Goal: Task Accomplishment & Management: Use online tool/utility

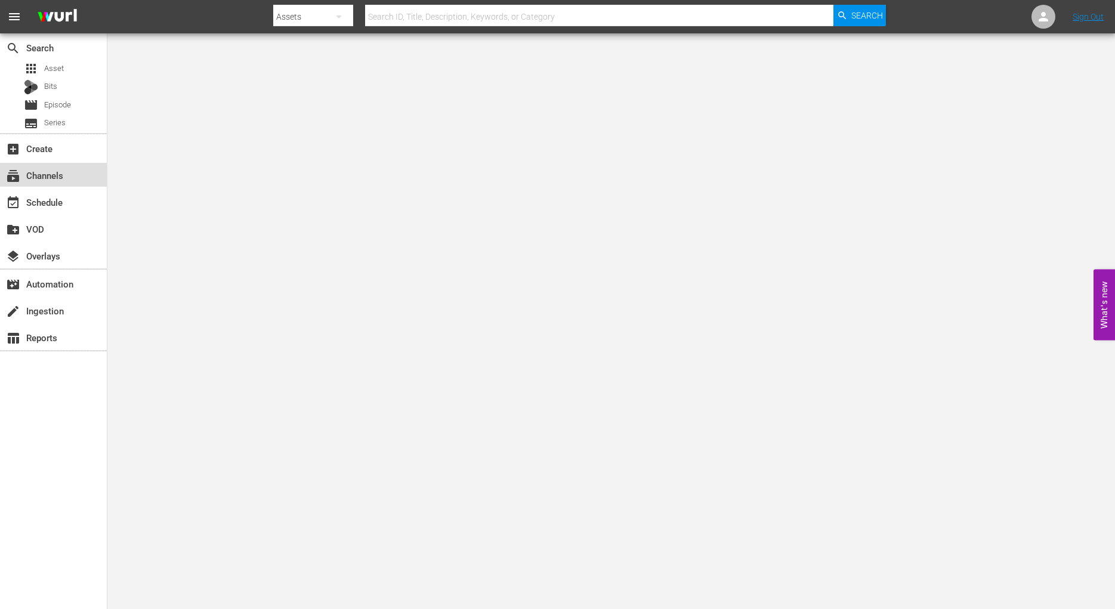
click at [52, 174] on div "subscriptions Channels" at bounding box center [33, 173] width 67 height 11
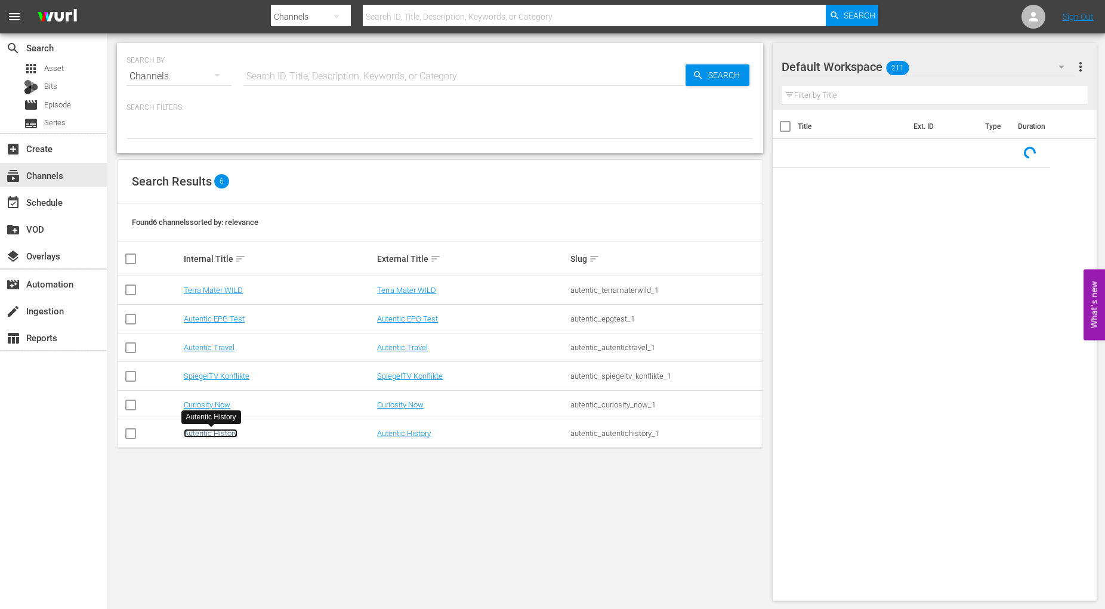
click at [221, 433] on link "Autentic History" at bounding box center [211, 433] width 54 height 9
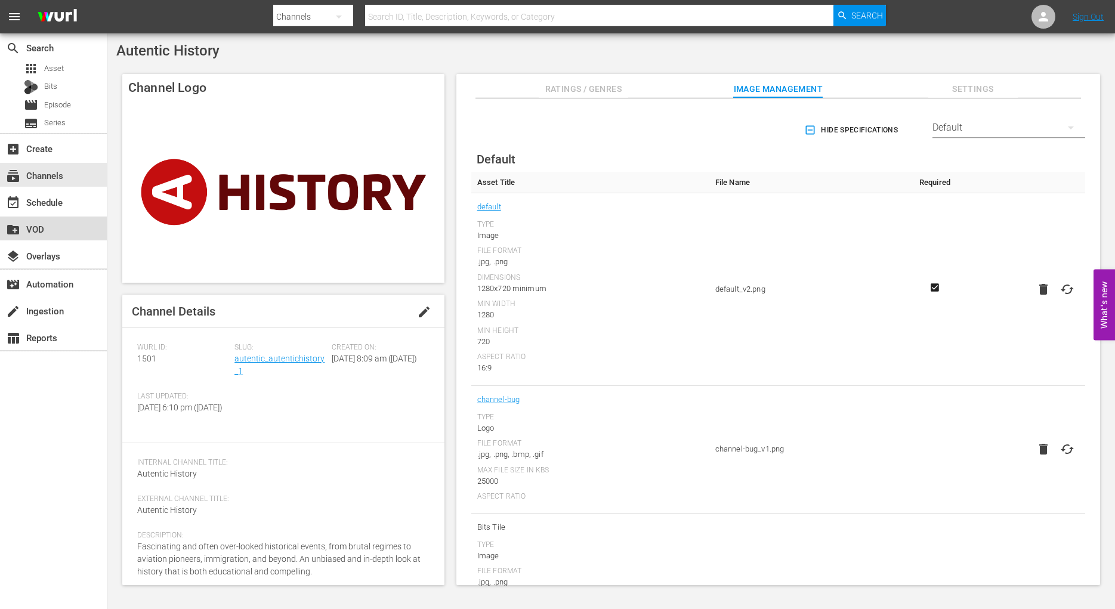
click at [39, 228] on div "create_new_folder VOD" at bounding box center [33, 227] width 67 height 11
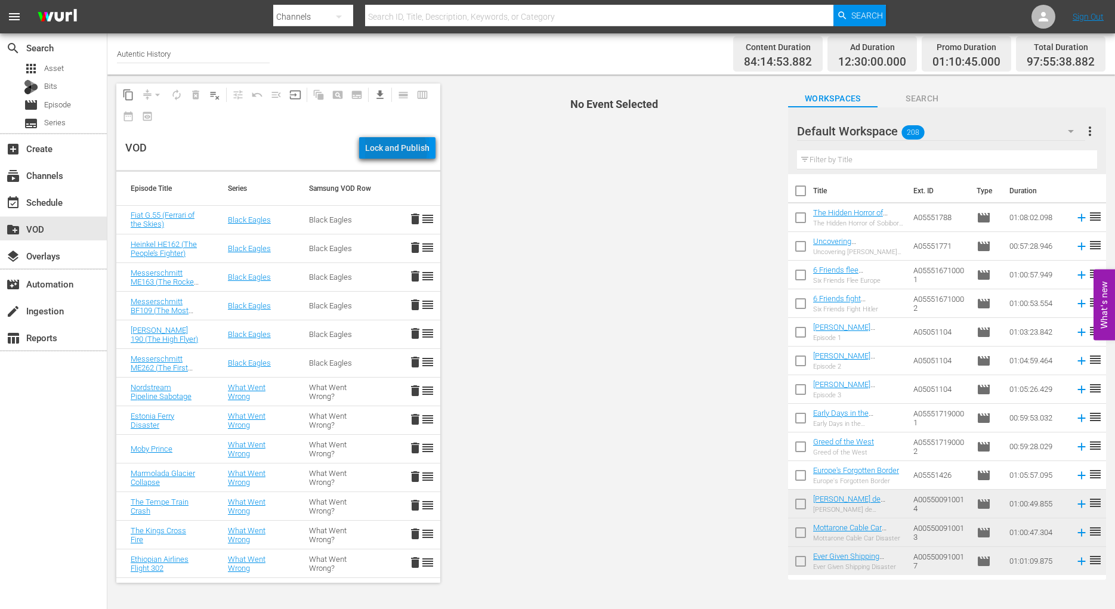
click at [399, 151] on div "Lock and Publish" at bounding box center [397, 147] width 64 height 21
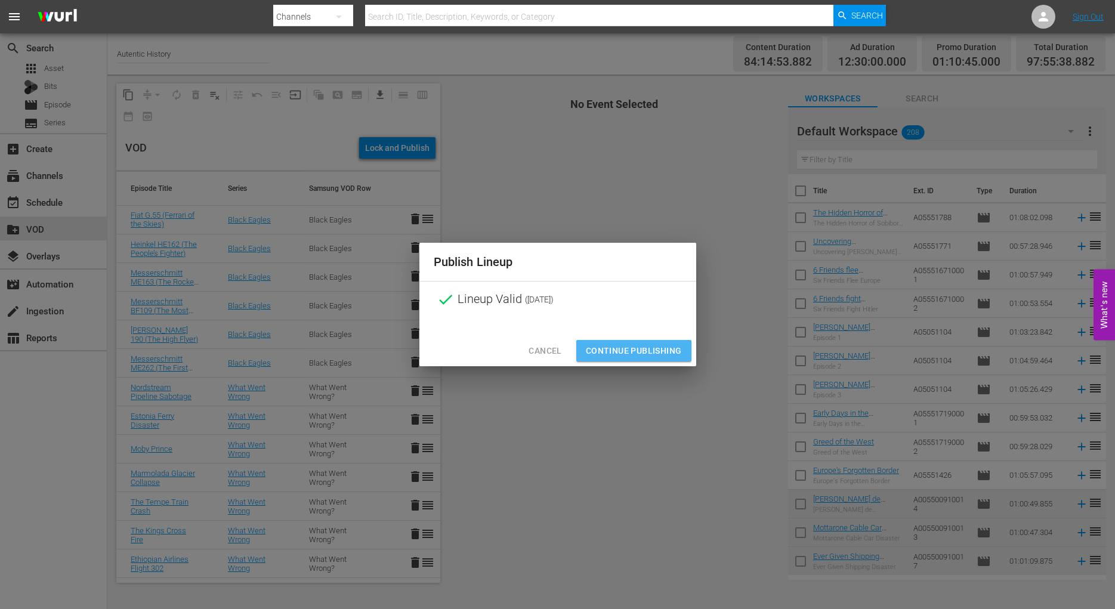
click at [640, 350] on span "Continue Publishing" at bounding box center [634, 351] width 96 height 15
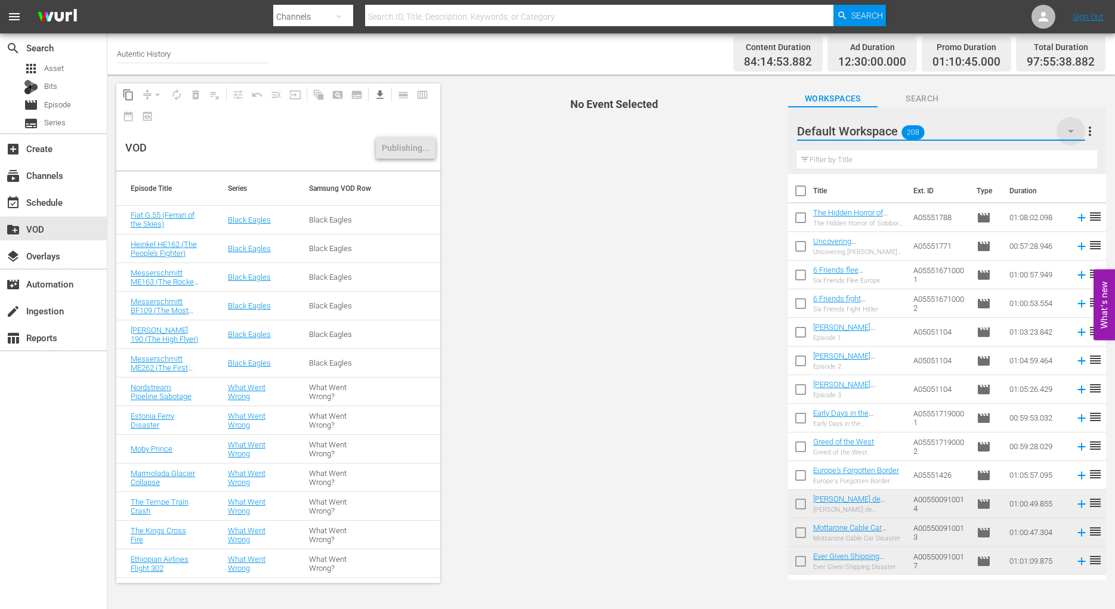
click at [1071, 132] on icon "button" at bounding box center [1071, 131] width 6 height 3
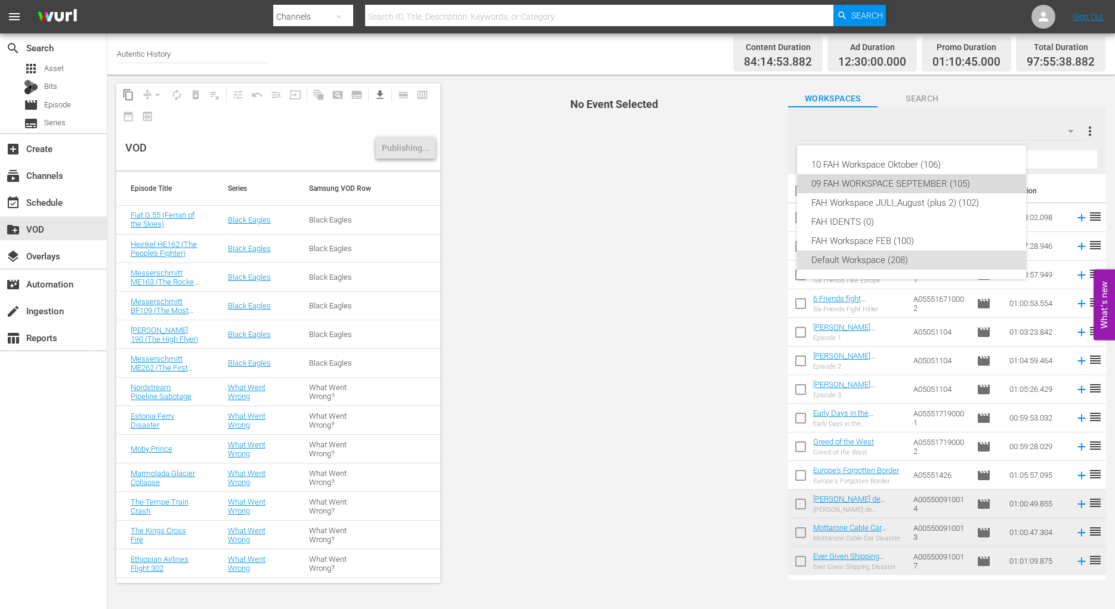
click at [871, 183] on div "09 FAH WORKSPACE SEPTEMBER (105)" at bounding box center [911, 183] width 200 height 19
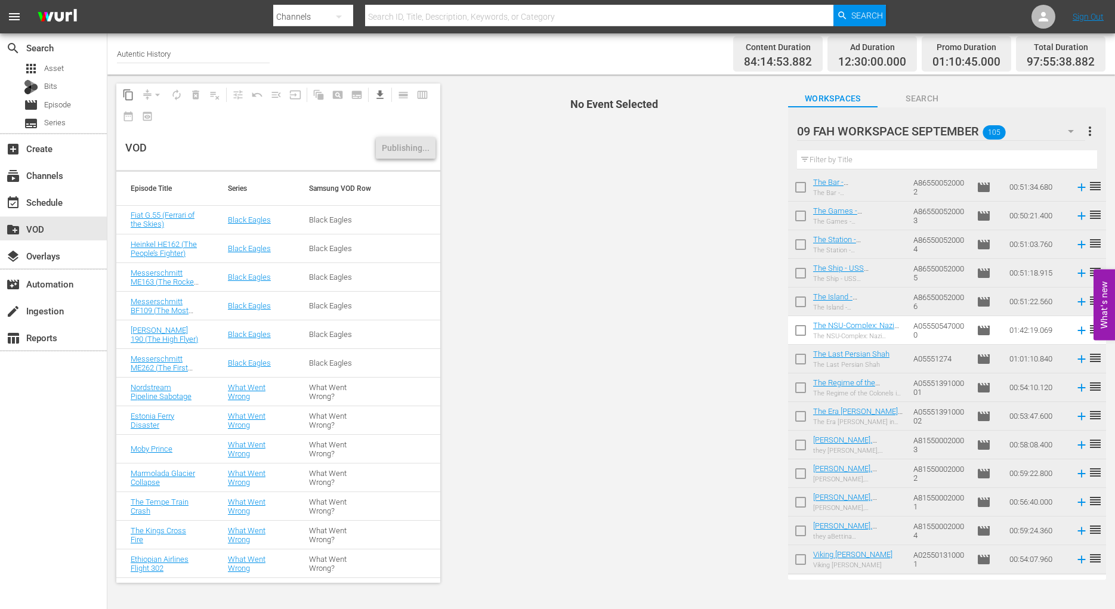
scroll to position [1307, 0]
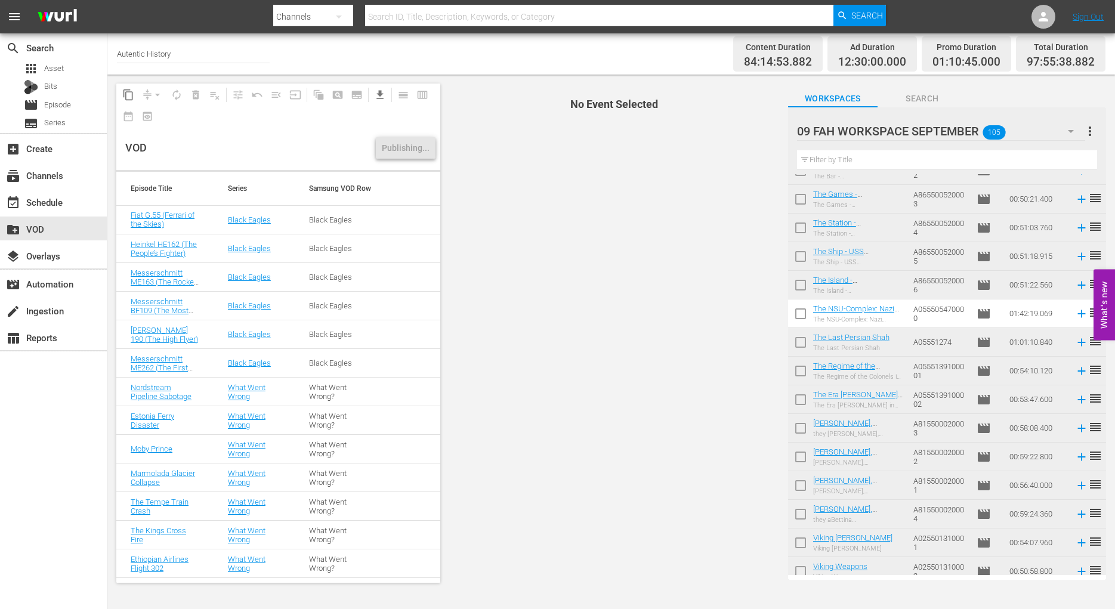
click at [799, 313] on input "checkbox" at bounding box center [800, 316] width 25 height 25
checkbox input "true"
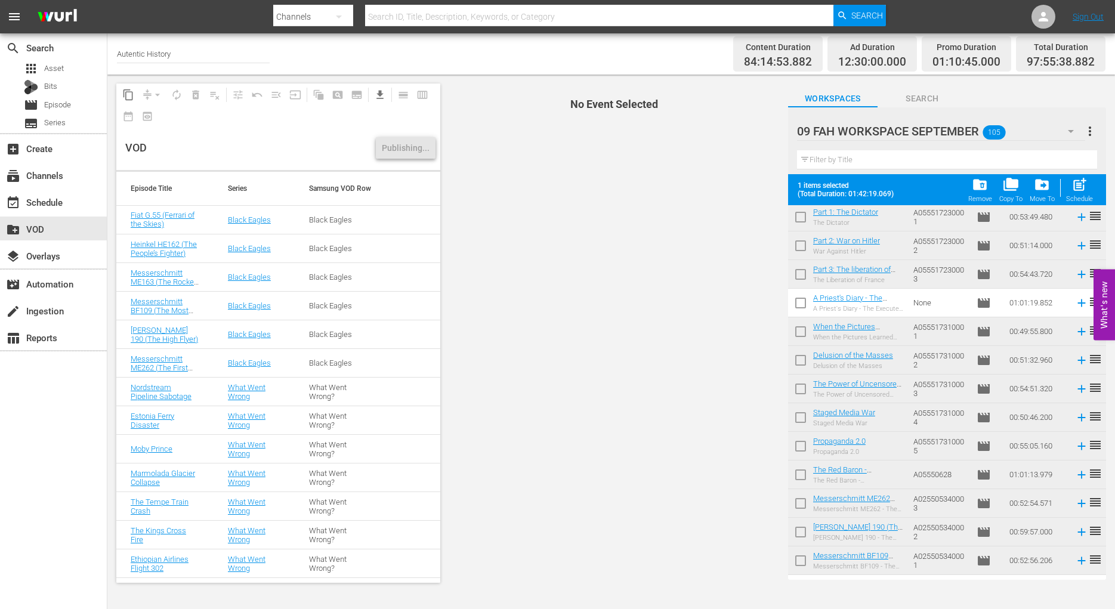
scroll to position [1954, 0]
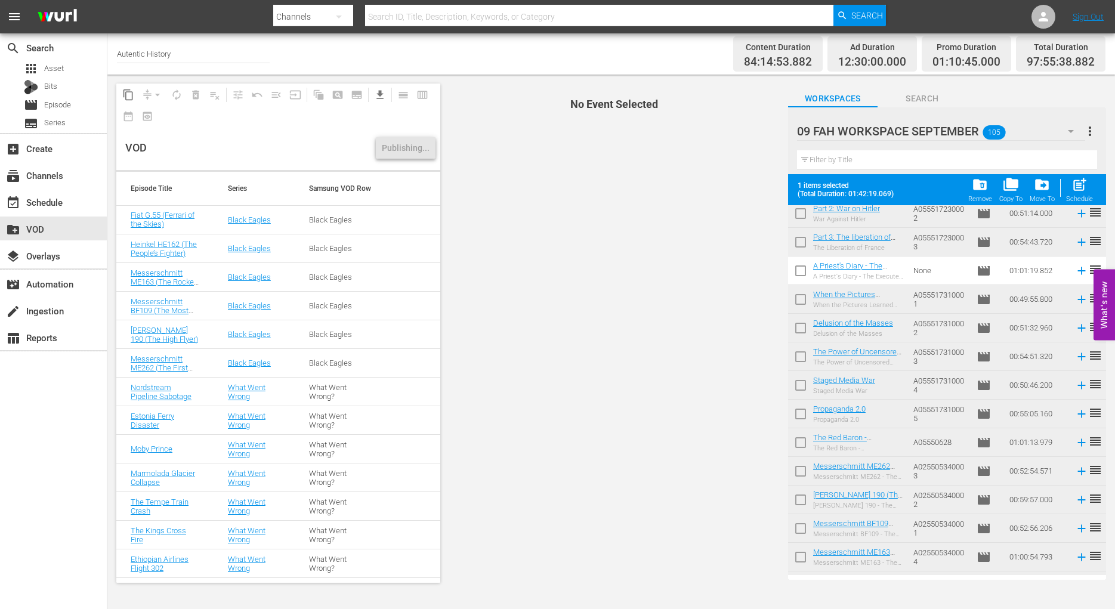
click at [802, 271] on input "checkbox" at bounding box center [800, 273] width 25 height 25
checkbox input "true"
click at [396, 148] on div "Unlock and Edit" at bounding box center [400, 147] width 58 height 21
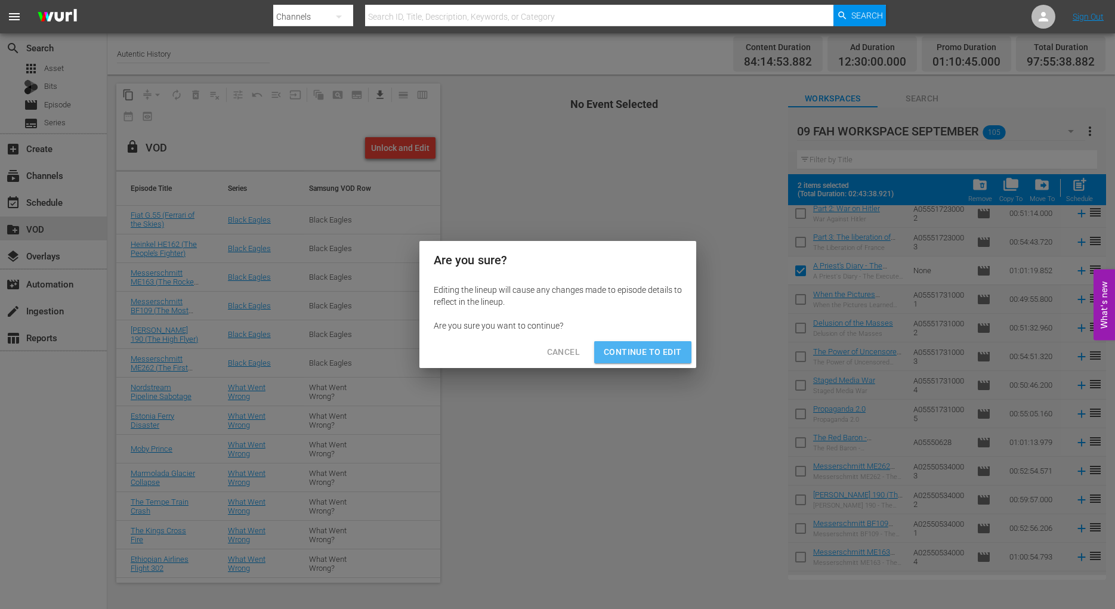
click at [657, 353] on span "Continue to Edit" at bounding box center [643, 352] width 78 height 15
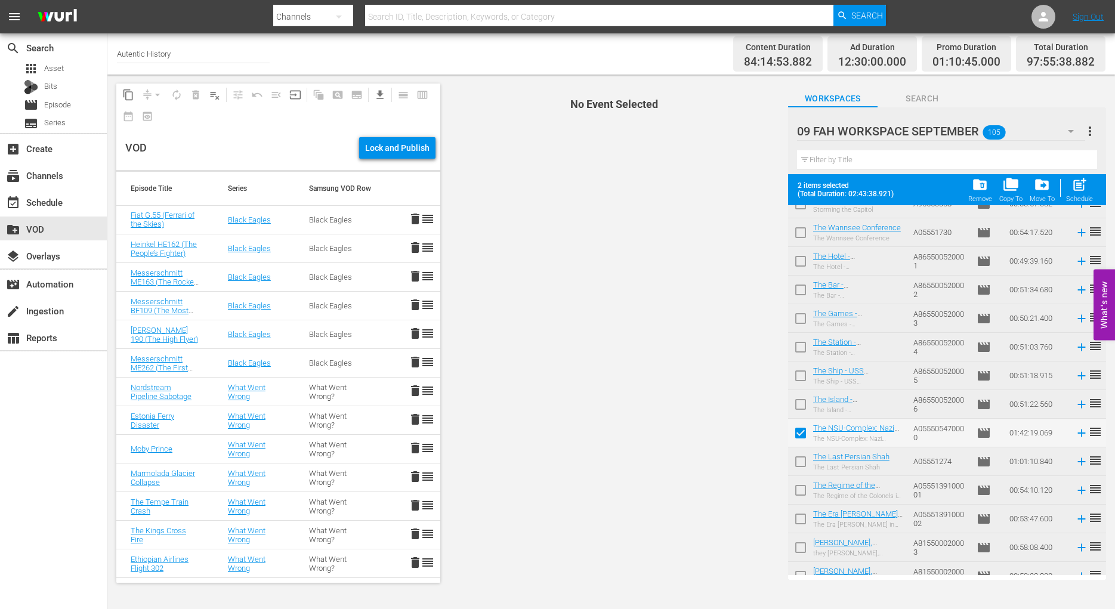
scroll to position [1224, 0]
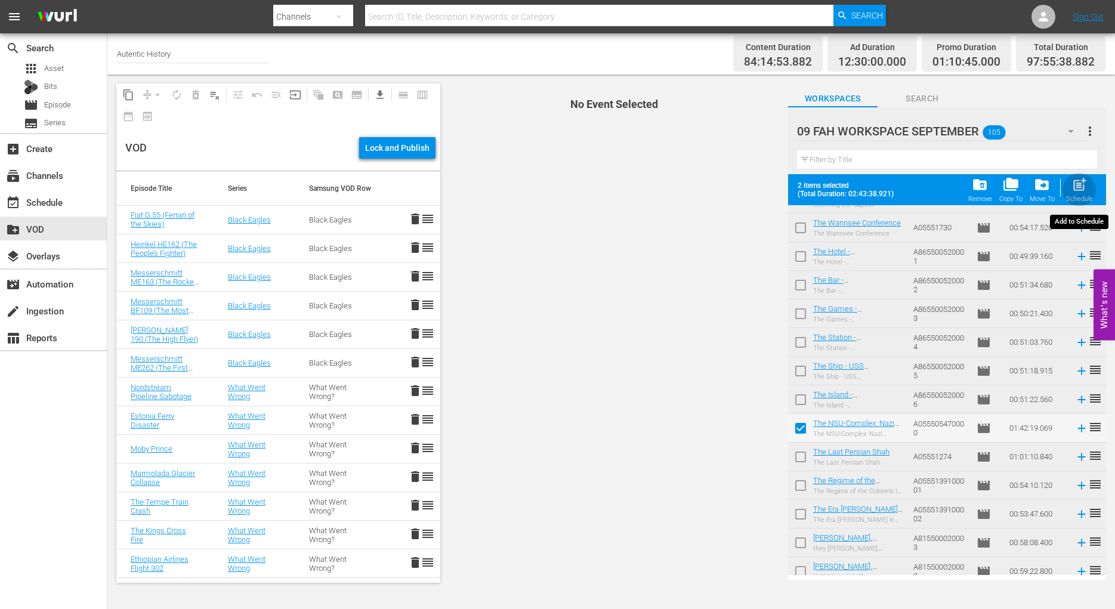
click at [1080, 184] on span "post_add" at bounding box center [1079, 185] width 16 height 16
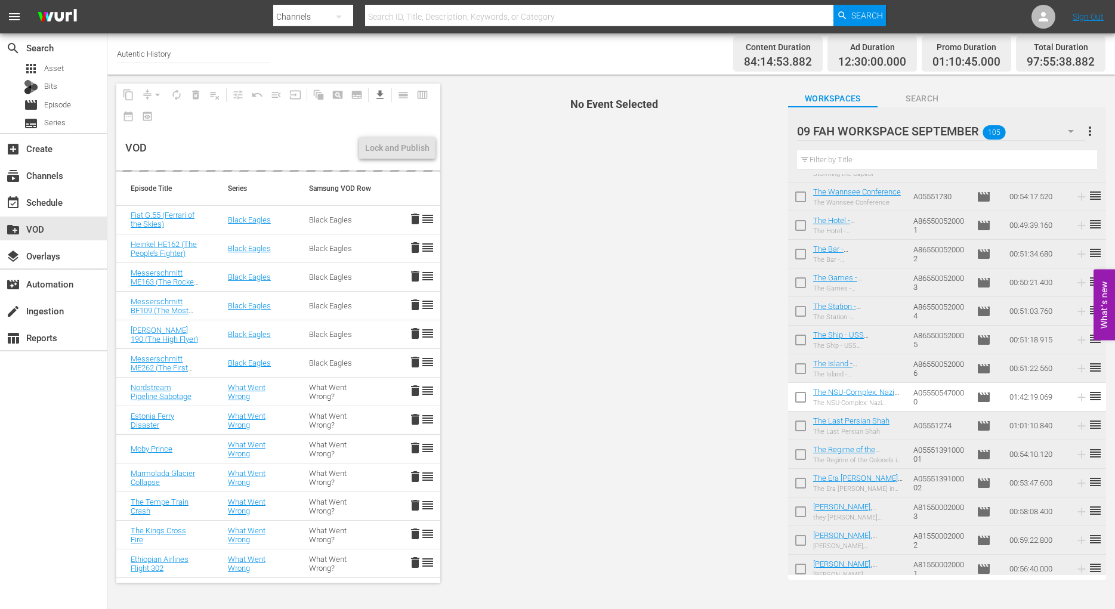
checkbox input "false"
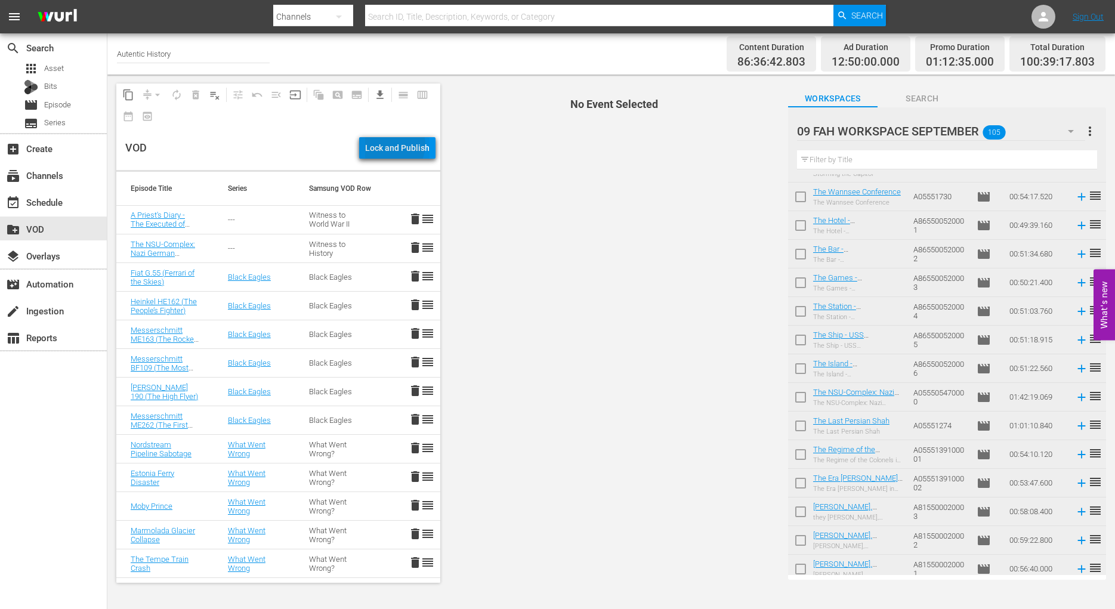
click at [396, 145] on div "Lock and Publish" at bounding box center [397, 147] width 64 height 21
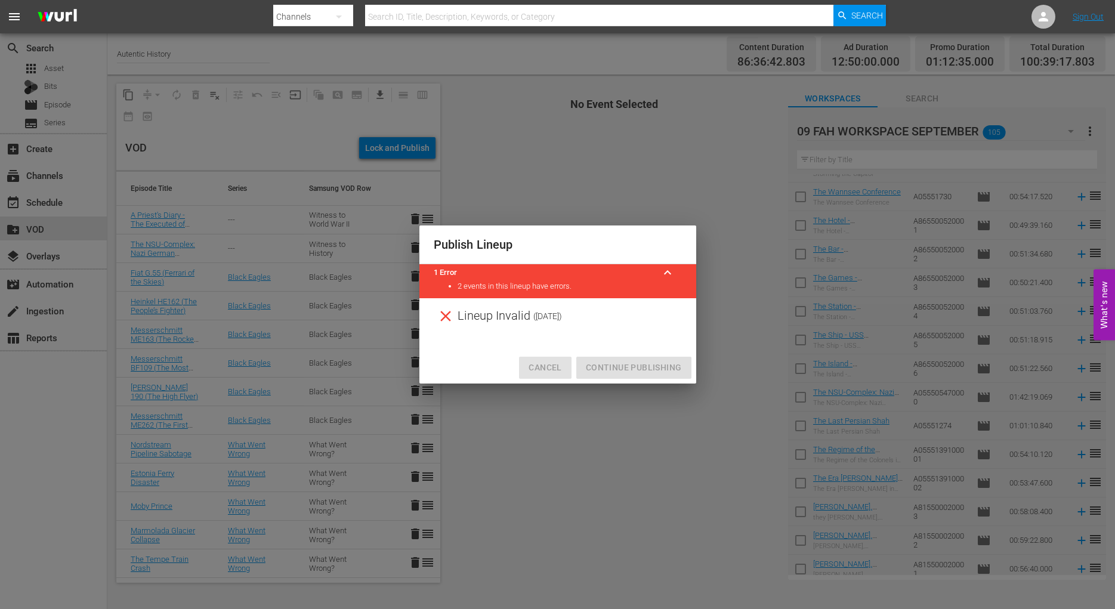
click at [554, 366] on span "Cancel" at bounding box center [545, 367] width 33 height 15
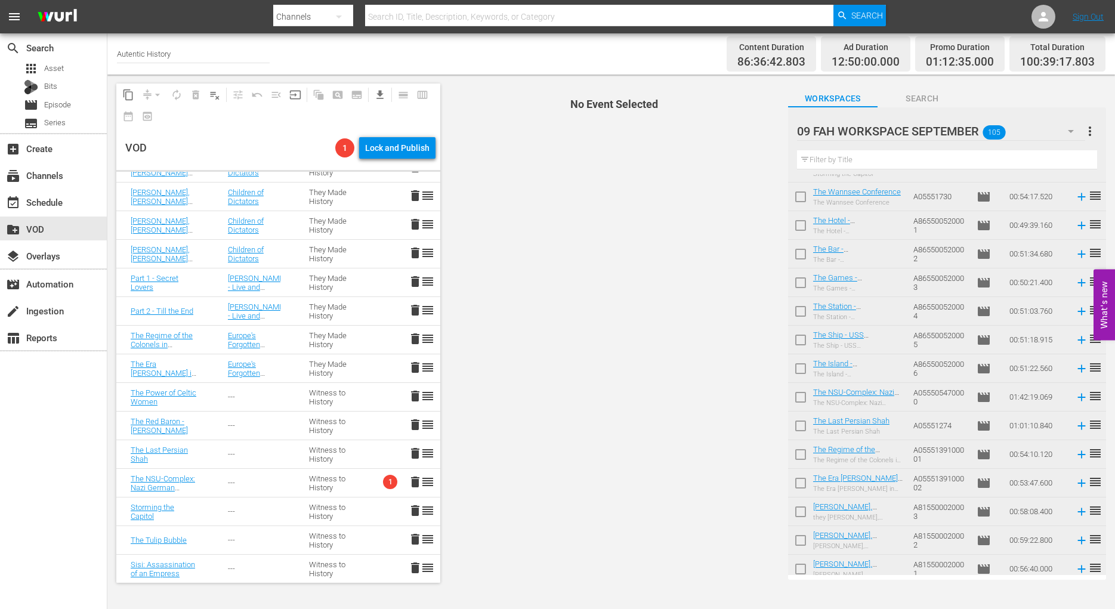
scroll to position [663, 0]
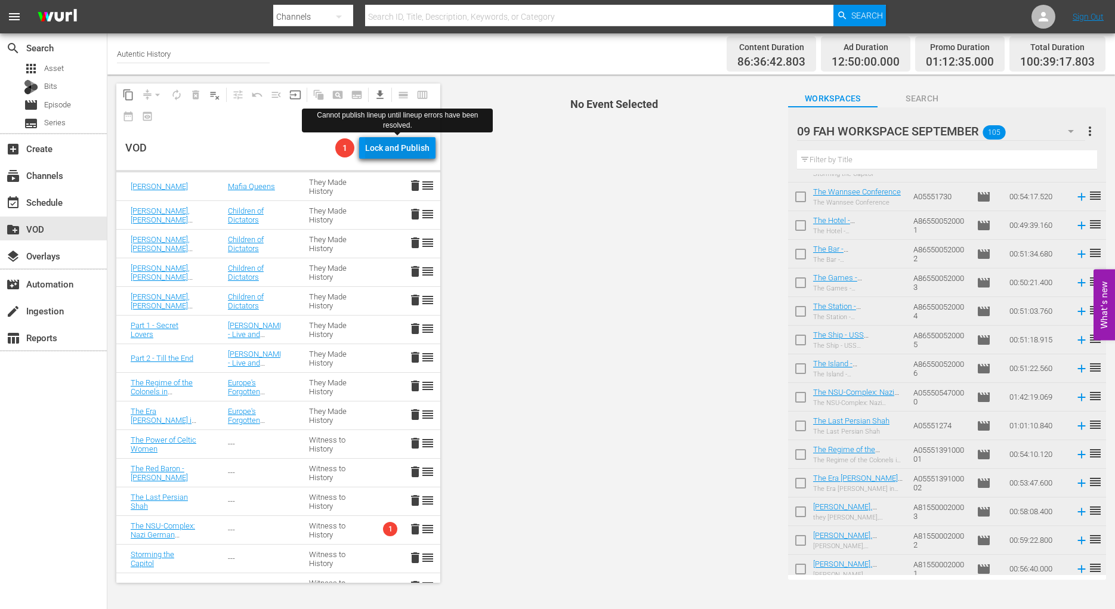
click at [394, 148] on div "Lock and Publish" at bounding box center [397, 147] width 64 height 21
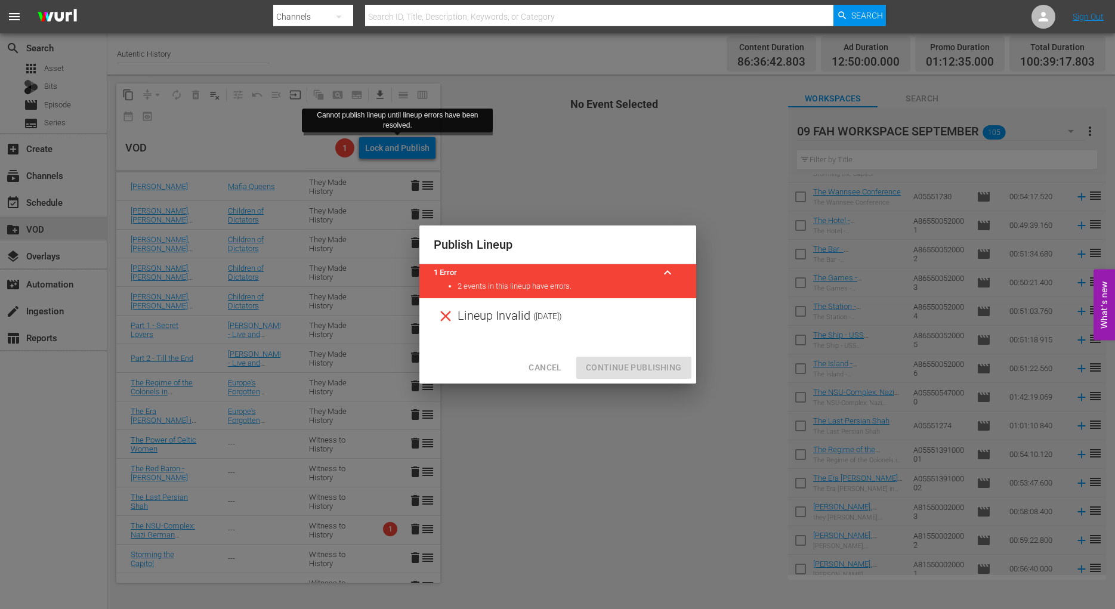
click at [623, 369] on div "Cancel Continue Publishing" at bounding box center [557, 368] width 277 height 32
click at [548, 368] on span "Cancel" at bounding box center [545, 367] width 33 height 15
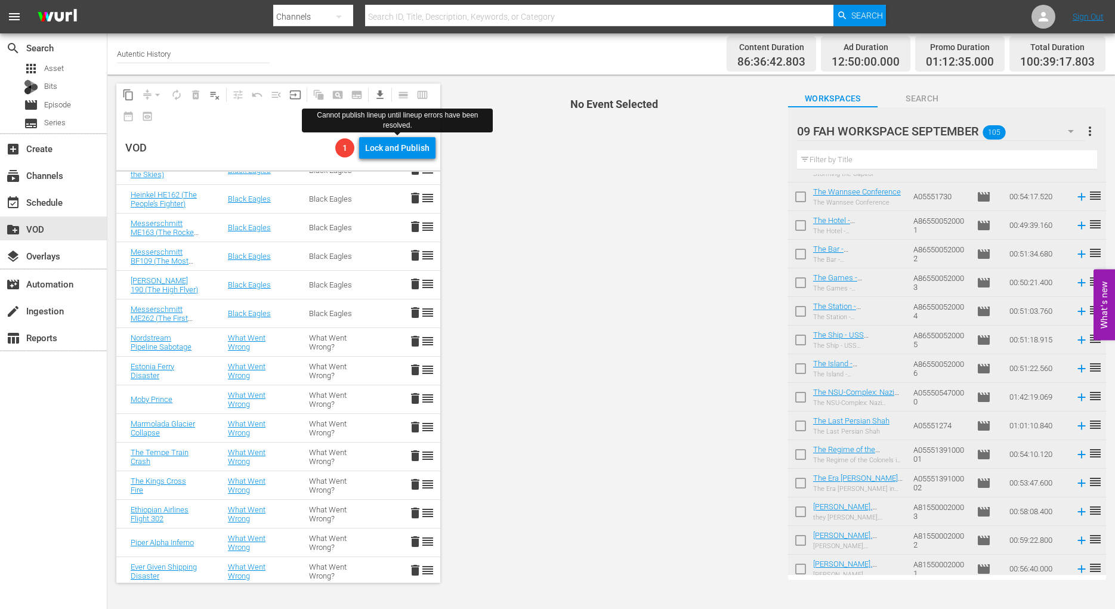
scroll to position [0, 0]
